Goal: Transaction & Acquisition: Purchase product/service

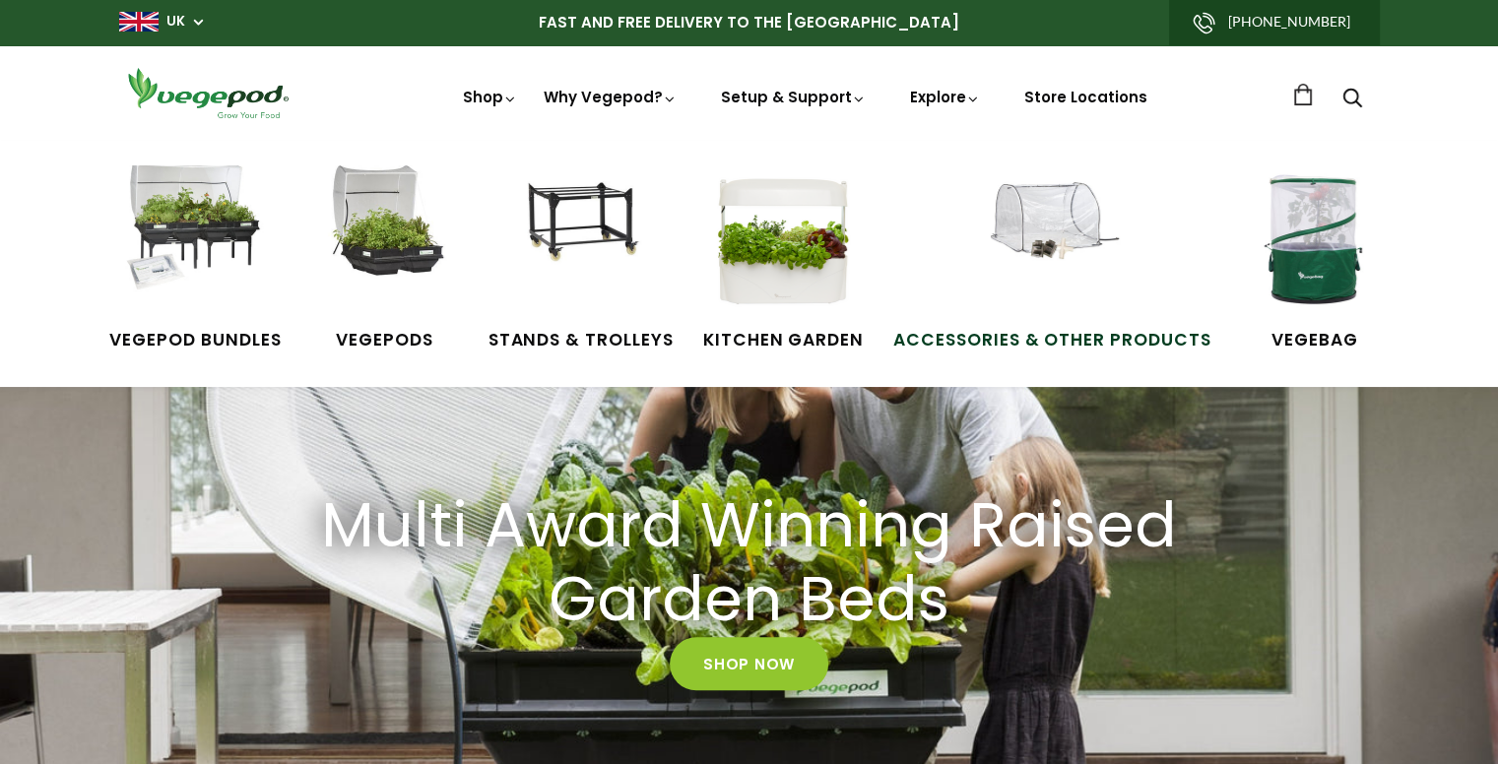
click at [1065, 243] on img at bounding box center [1052, 240] width 148 height 148
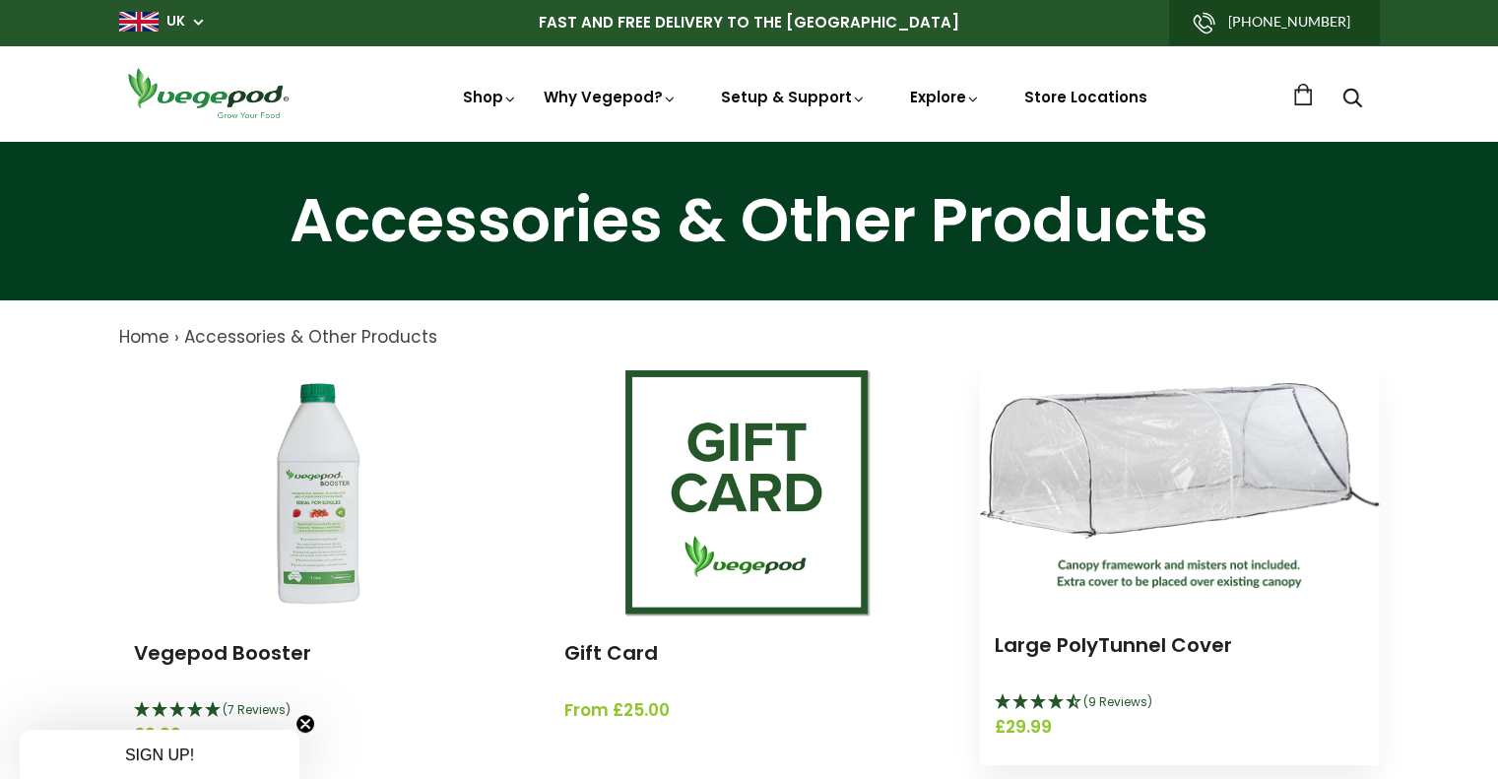
click at [1127, 475] on img at bounding box center [1179, 486] width 399 height 206
